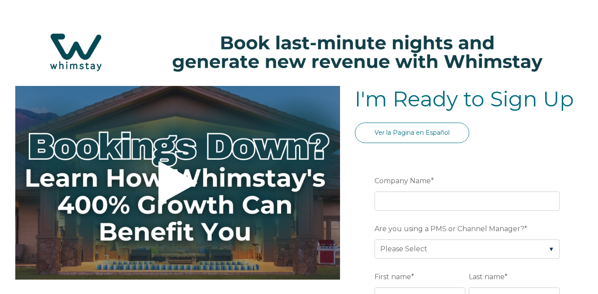
select select "US"
select select "Standard"
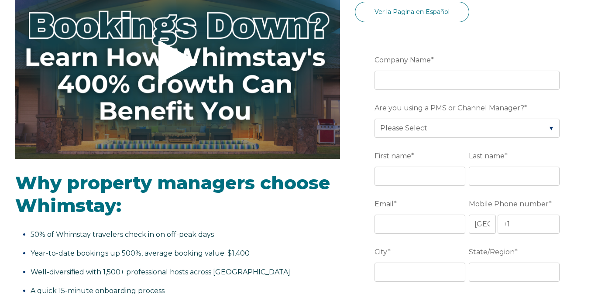
scroll to position [131, 0]
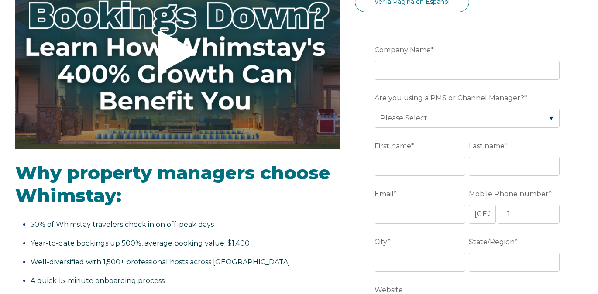
click at [417, 59] on div "Company Name *" at bounding box center [469, 61] width 189 height 38
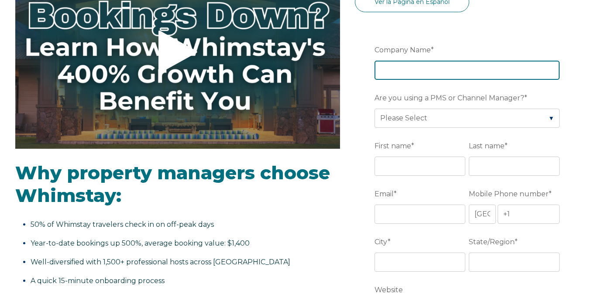
click at [407, 66] on input "Company Name *" at bounding box center [467, 70] width 185 height 19
type input "Temple of wheels inc"
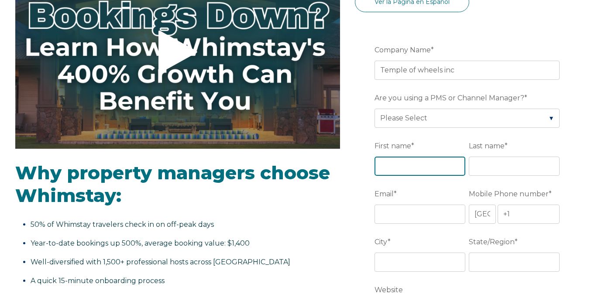
type input "[PERSON_NAME]"
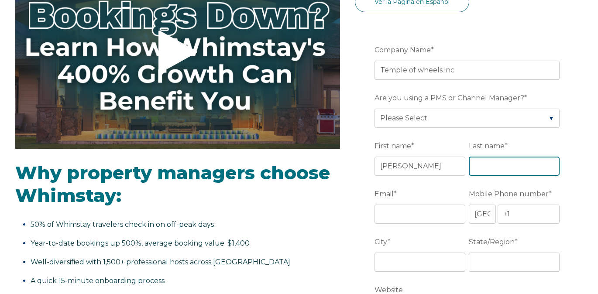
type input "[PERSON_NAME]"
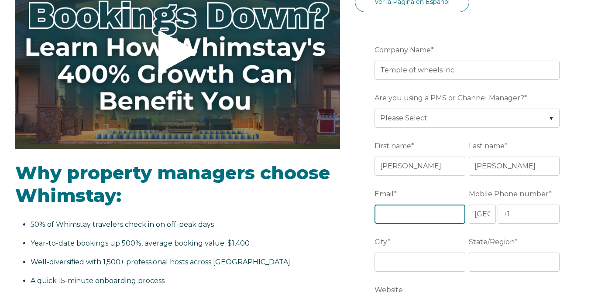
type input "[EMAIL_ADDRESS][DOMAIN_NAME]"
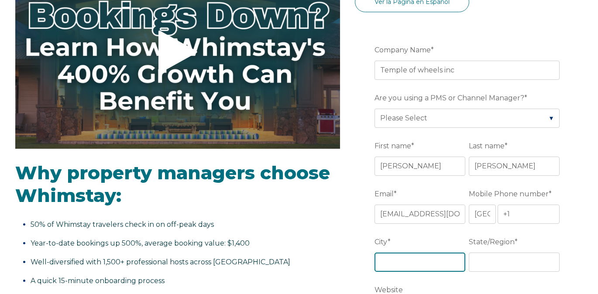
type input "[GEOGRAPHIC_DATA]"
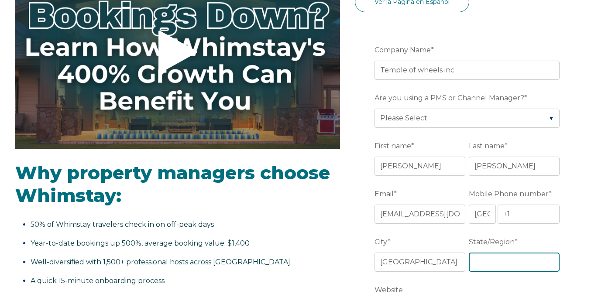
type input "FL"
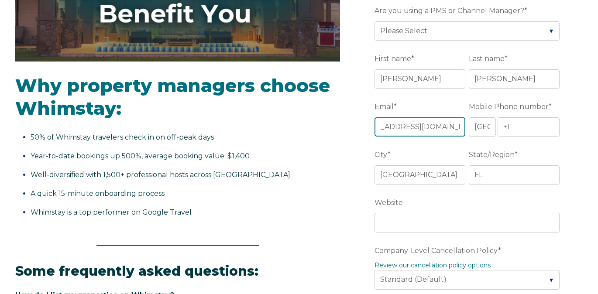
scroll to position [0, 25]
drag, startPoint x: 382, startPoint y: 125, endPoint x: 468, endPoint y: 117, distance: 86.4
click at [468, 117] on div "Email * [EMAIL_ADDRESS][DOMAIN_NAME]" at bounding box center [422, 118] width 94 height 38
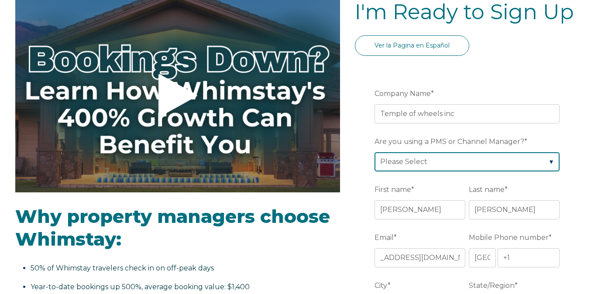
scroll to position [0, 0]
click at [473, 167] on select "Please Select Barefoot BookingPal Boost Brightside CiiRUS Escapia Guesty Hostaw…" at bounding box center [467, 161] width 185 height 19
select select "Lodgify"
click at [375, 152] on select "Please Select Barefoot BookingPal Boost Brightside CiiRUS Escapia Guesty Hostaw…" at bounding box center [467, 161] width 185 height 19
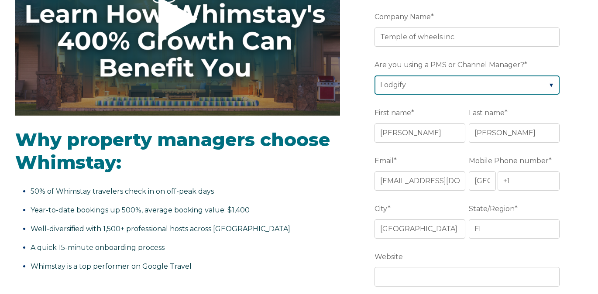
scroll to position [175, 0]
